Goal: Task Accomplishment & Management: Use online tool/utility

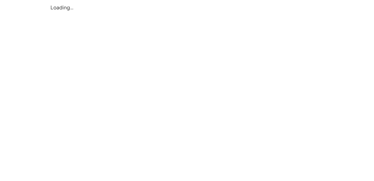
click at [0, 0] on div "Loading…" at bounding box center [0, 0] width 0 height 0
